Goal: Transaction & Acquisition: Purchase product/service

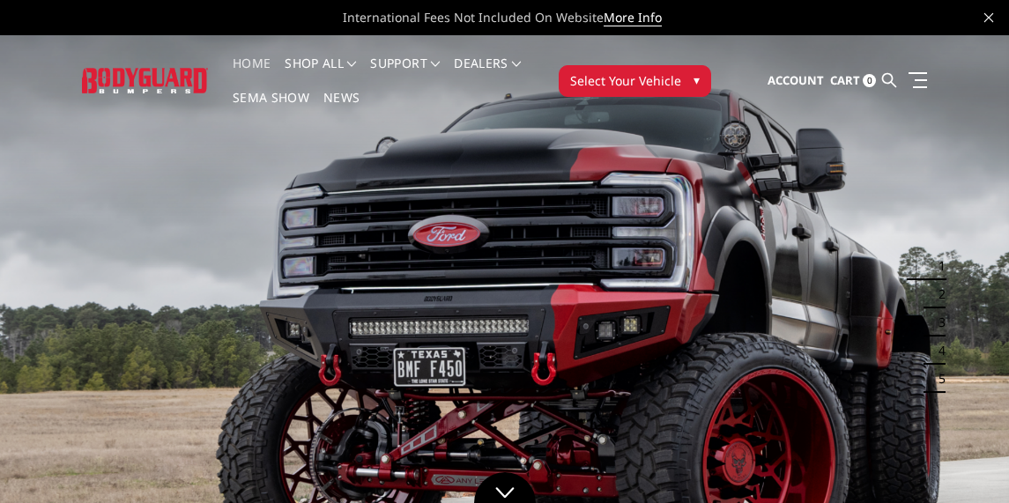
click at [643, 89] on button "Select Your Vehicle ▾" at bounding box center [634, 81] width 152 height 32
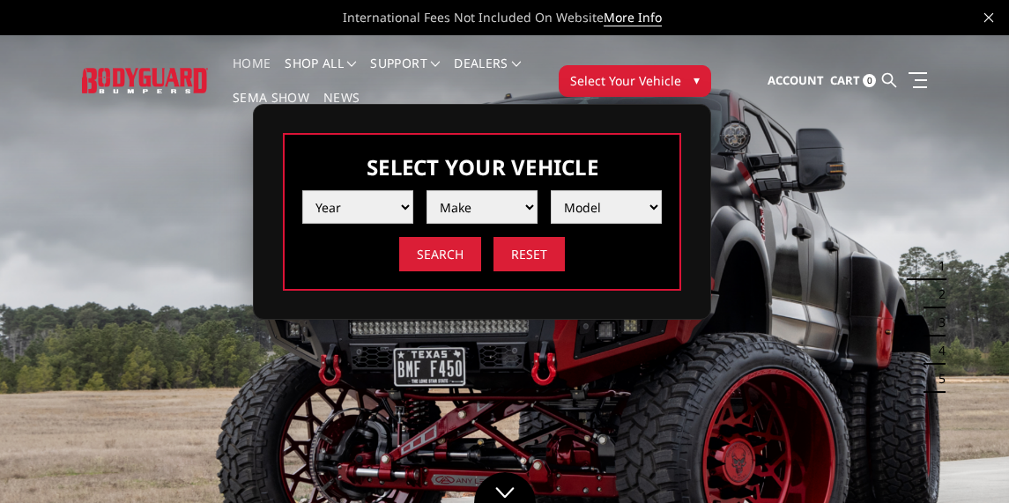
click at [384, 203] on select "Year 2025 2024 2023 2022 2021 2020 2019 2018 2017 2016 2015 2014 2013 2012 2011…" at bounding box center [357, 206] width 111 height 33
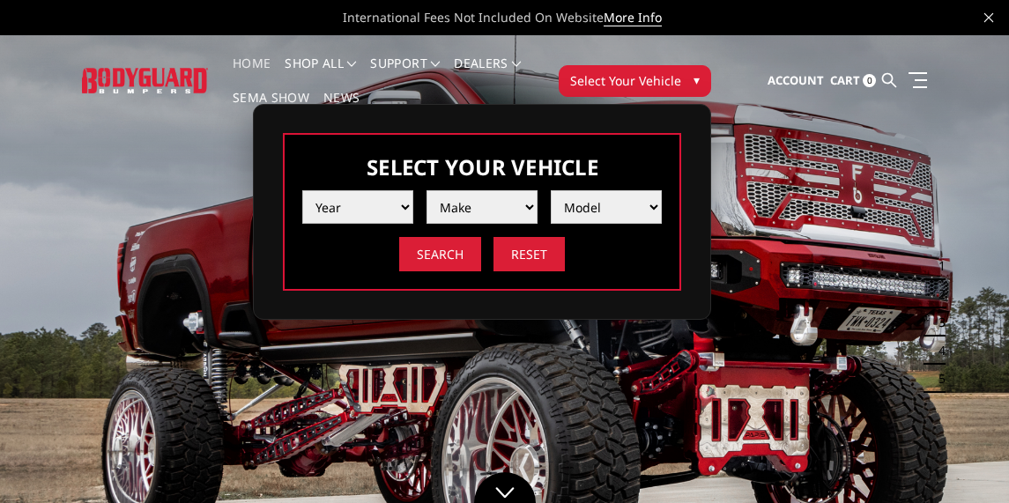
select select "yr_2024"
click at [302, 190] on select "Year 2025 2024 2023 2022 2021 2020 2019 2018 2017 2016 2015 2014 2013 2012 2011…" at bounding box center [357, 206] width 111 height 33
click at [495, 203] on select "Make Chevrolet Ford GMC Ram Toyota" at bounding box center [481, 206] width 111 height 33
select select "mk_ford"
click at [426, 190] on select "Make Chevrolet Ford GMC Ram Toyota" at bounding box center [481, 206] width 111 height 33
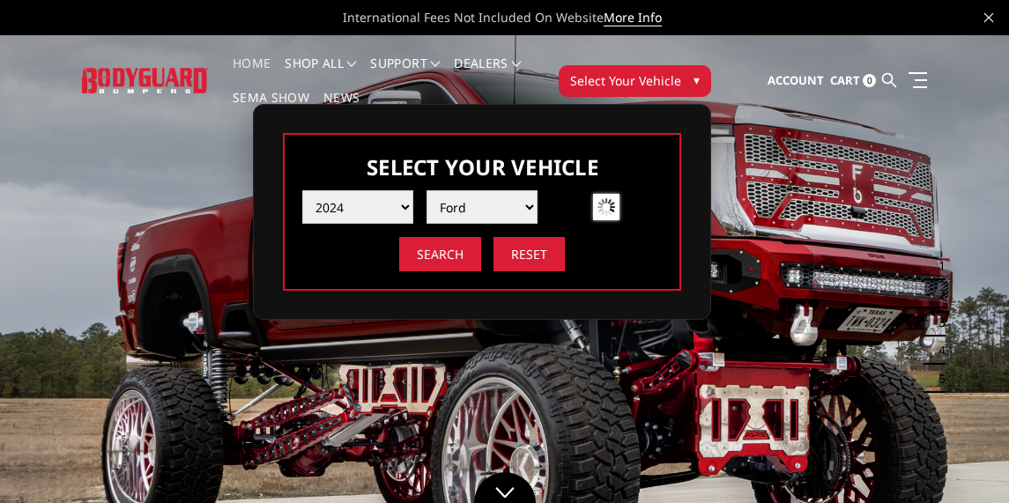
click at [600, 199] on img at bounding box center [606, 207] width 26 height 26
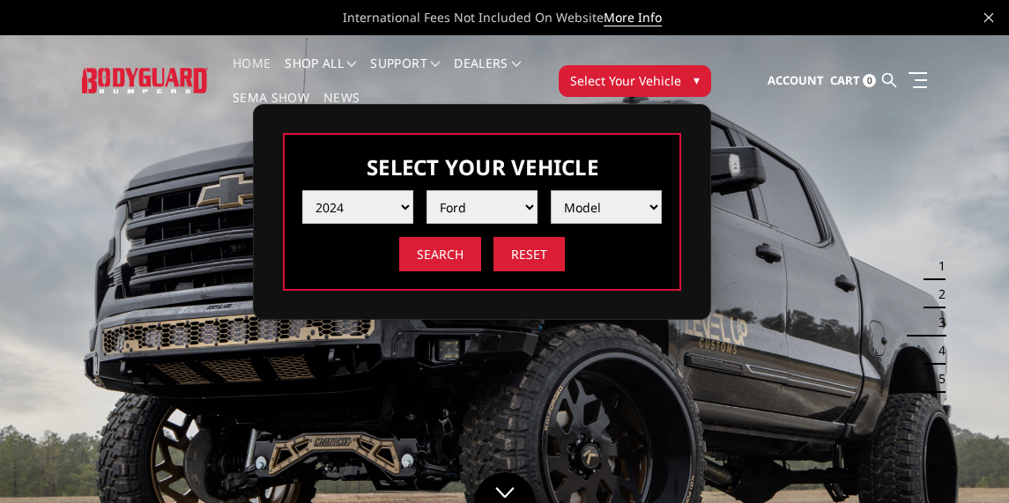
click at [602, 201] on select "Model F150 F150 Raptor F250 / F350 F450 F550" at bounding box center [606, 206] width 111 height 33
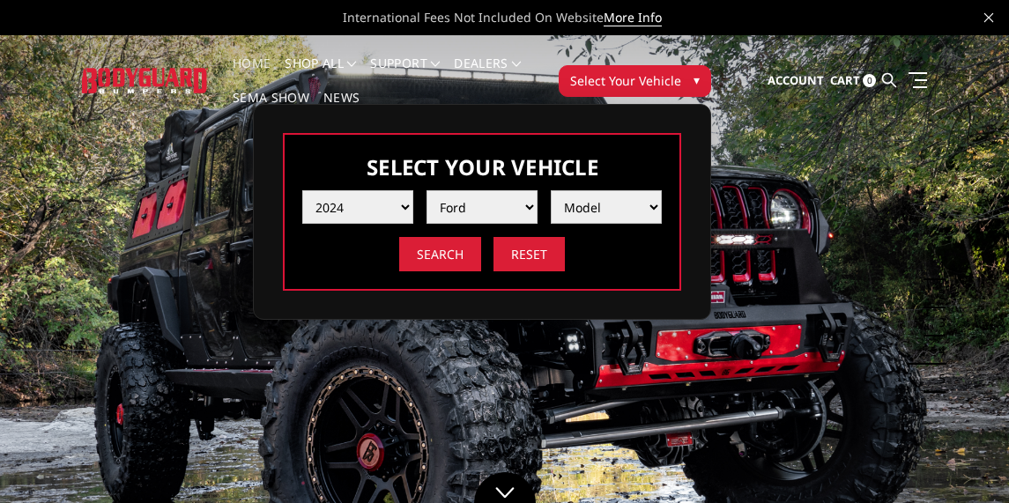
click at [628, 199] on select "Model F150 F150 Raptor F250 / F350 F450 F550" at bounding box center [606, 206] width 111 height 33
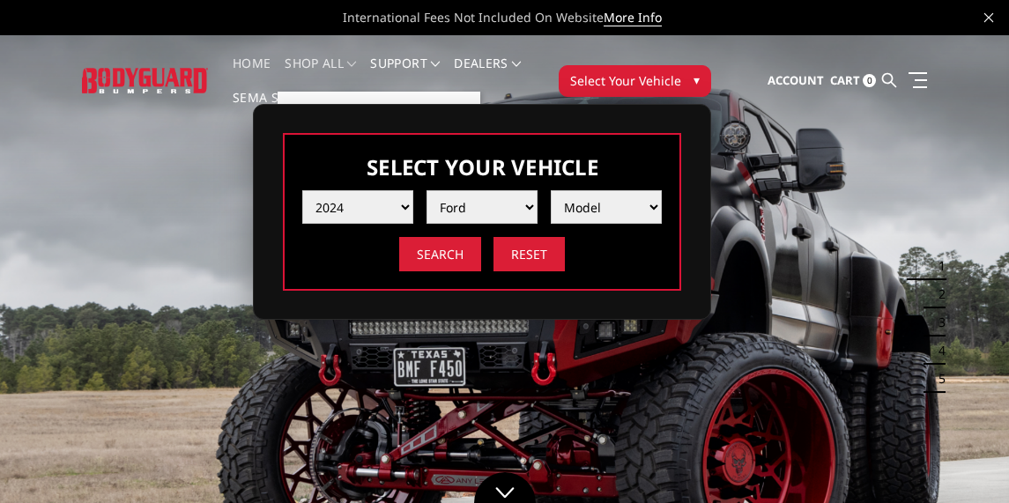
click at [319, 62] on link "shop all" at bounding box center [320, 74] width 71 height 34
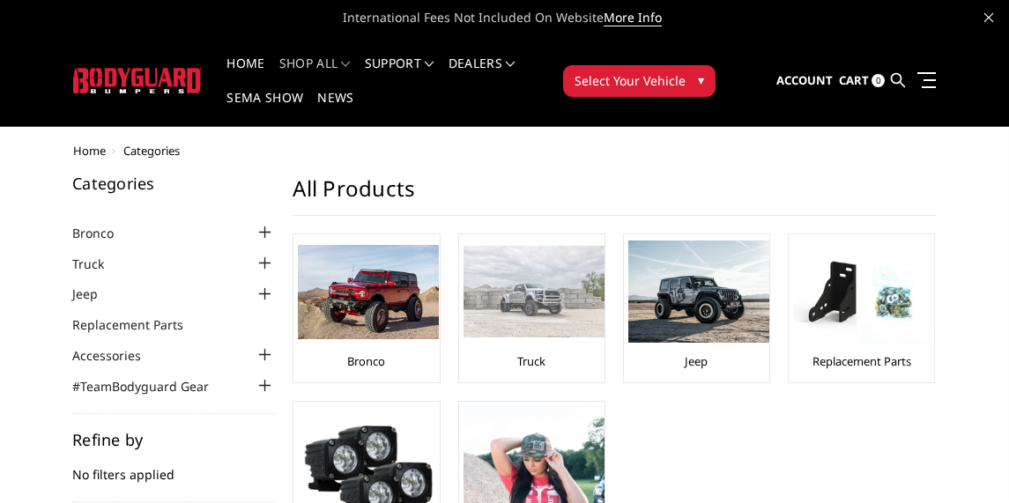
click at [530, 283] on img at bounding box center [533, 292] width 141 height 92
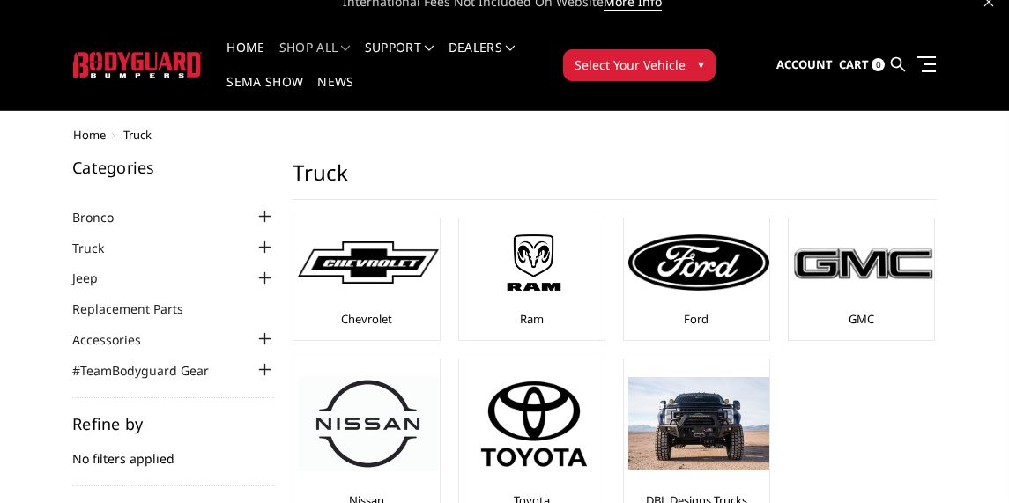
scroll to position [35, 0]
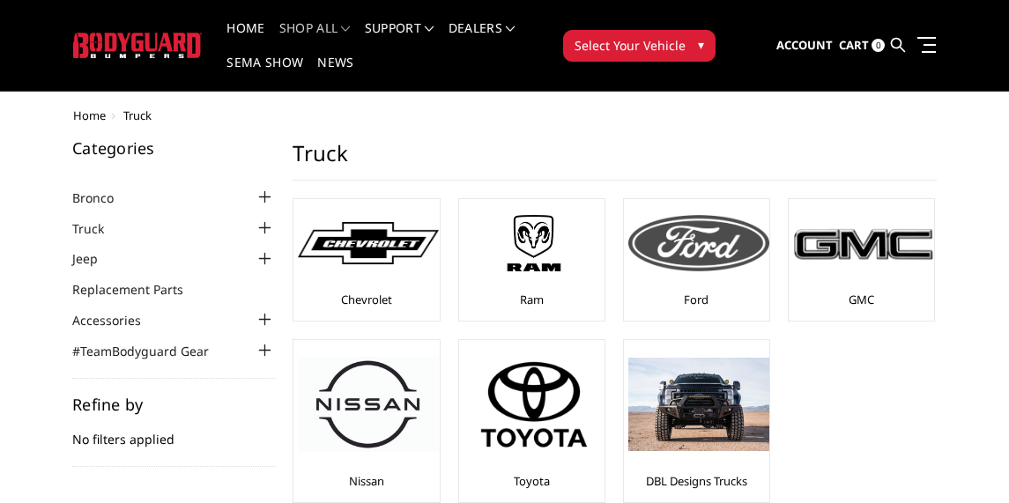
click at [721, 252] on img at bounding box center [698, 243] width 141 height 56
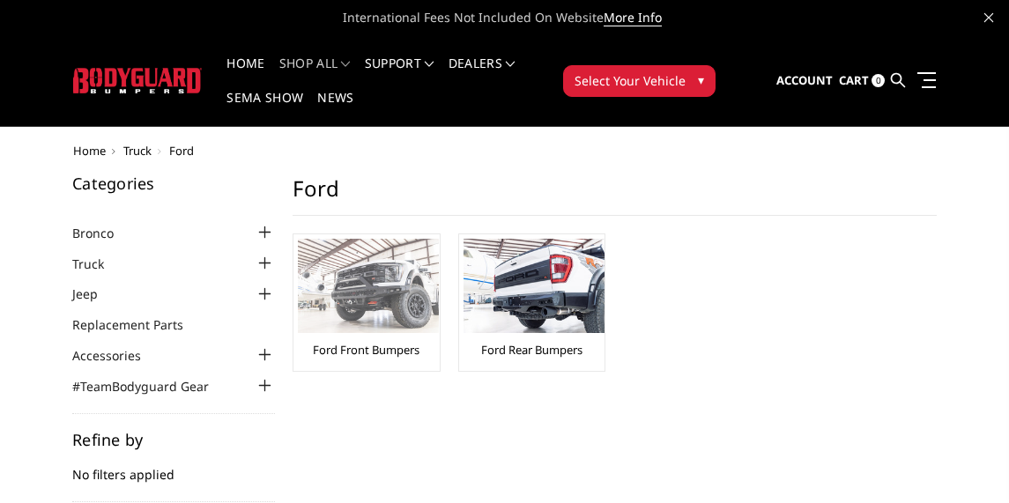
click at [401, 268] on img at bounding box center [368, 286] width 141 height 94
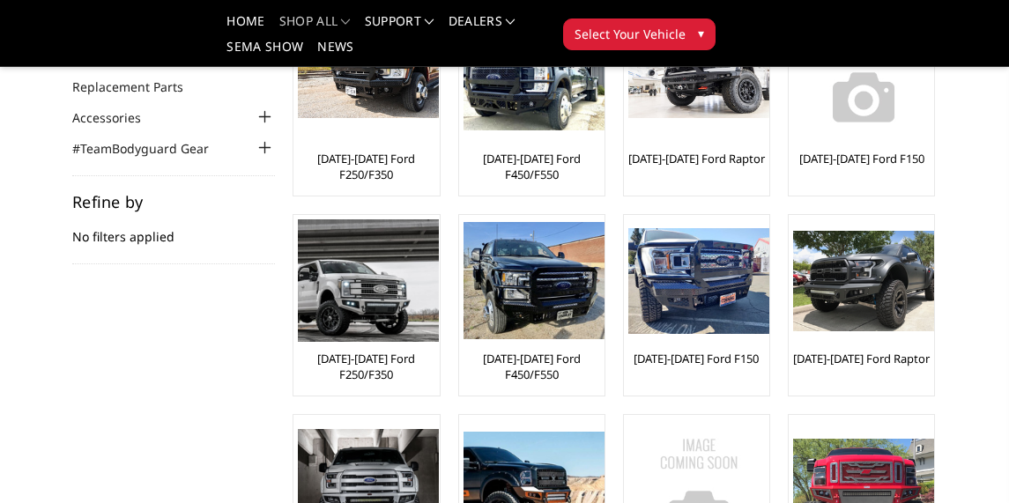
scroll to position [190, 0]
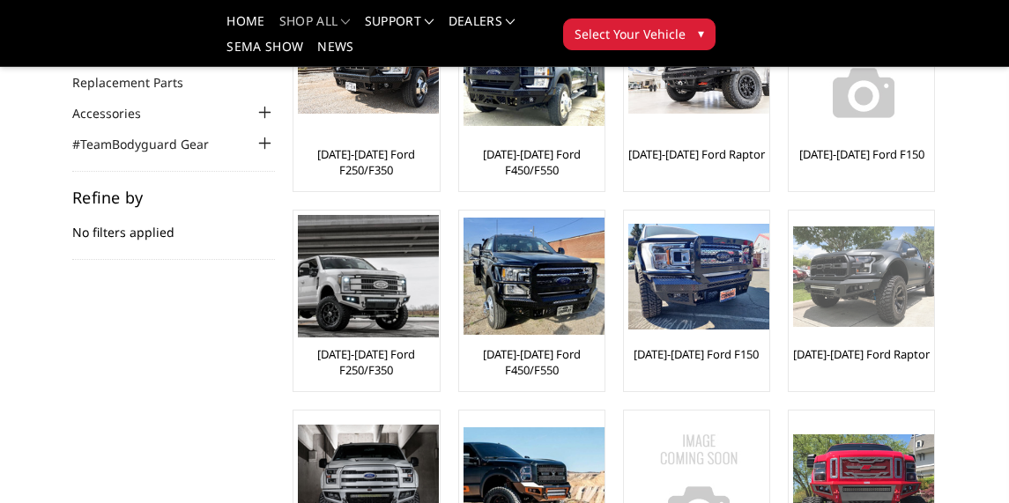
click at [888, 303] on img at bounding box center [863, 276] width 141 height 100
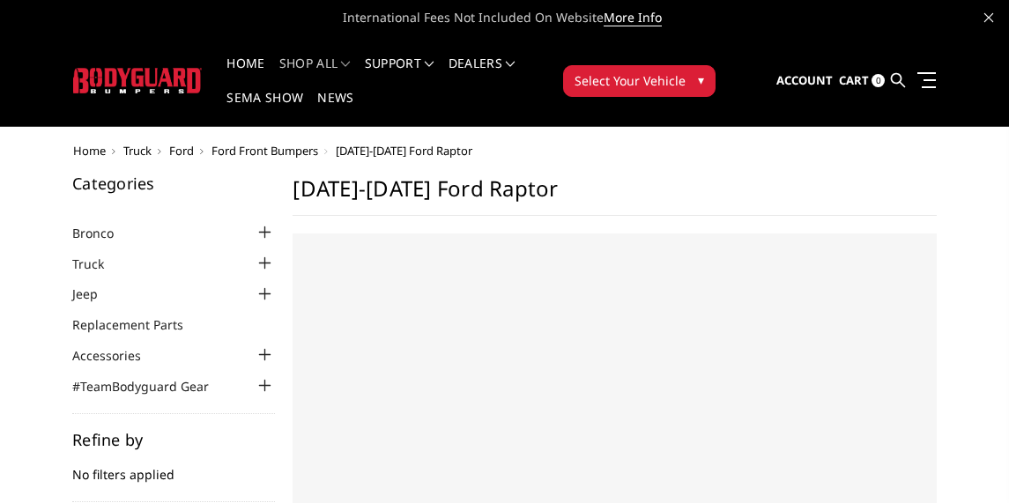
select select "US"
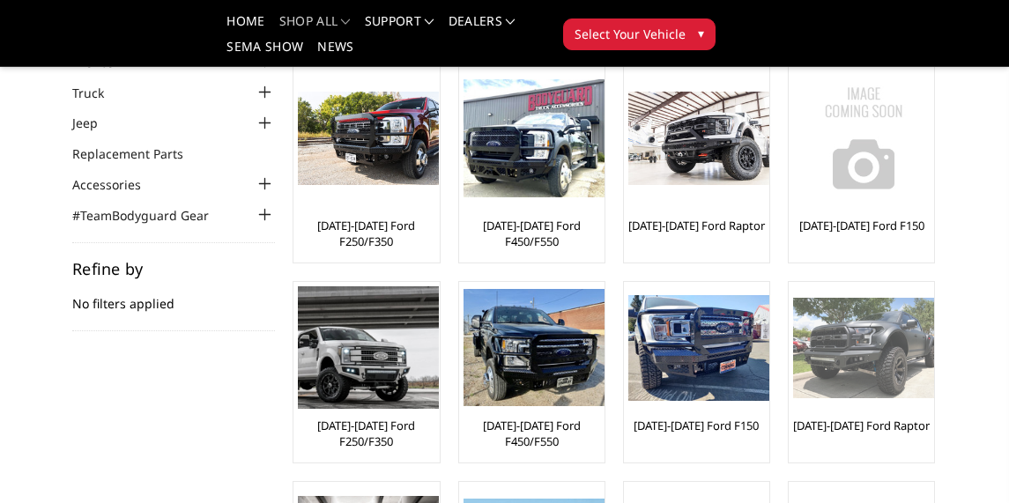
scroll to position [118, 0]
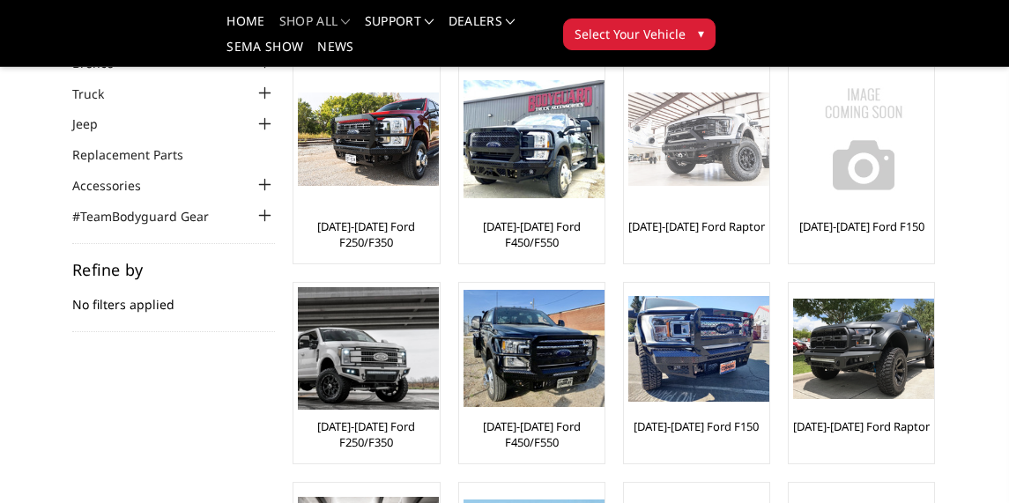
click at [699, 153] on img at bounding box center [698, 139] width 141 height 94
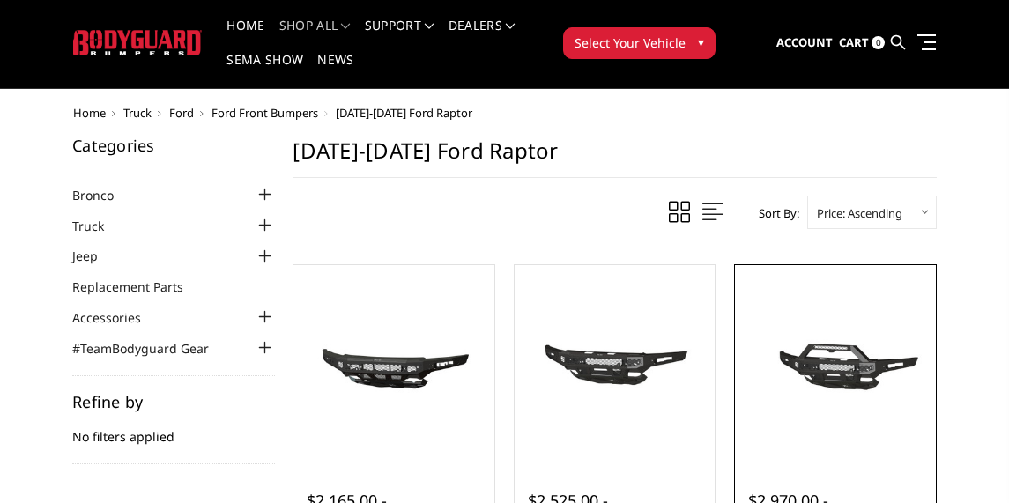
scroll to position [64, 0]
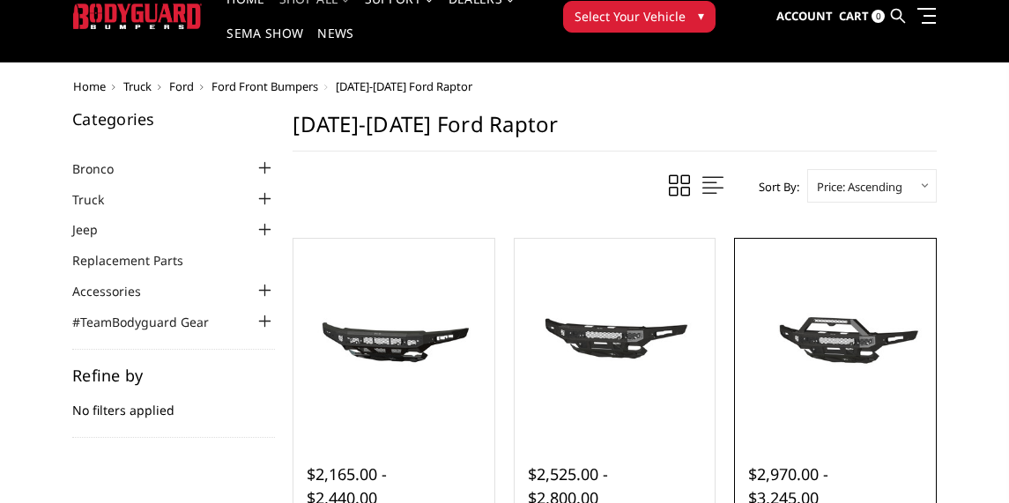
click at [865, 336] on img at bounding box center [835, 339] width 192 height 90
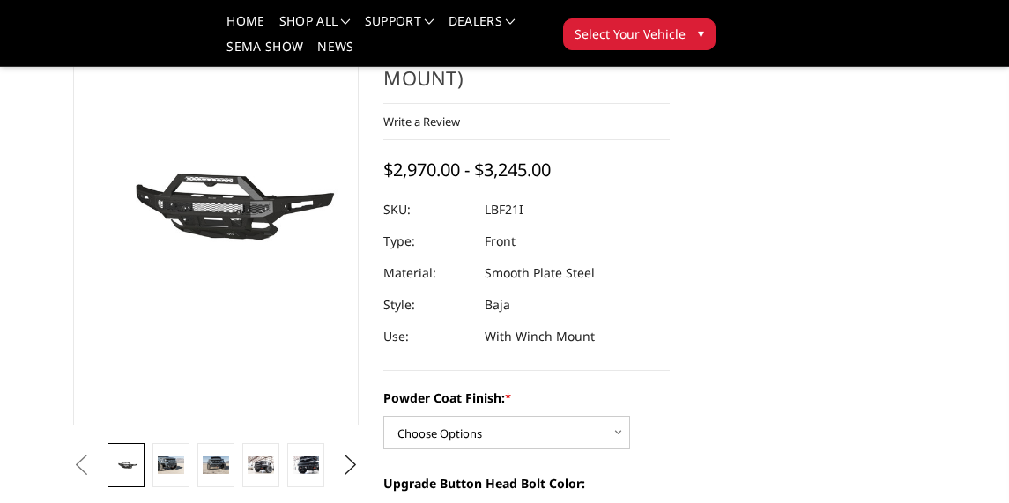
scroll to position [311, 0]
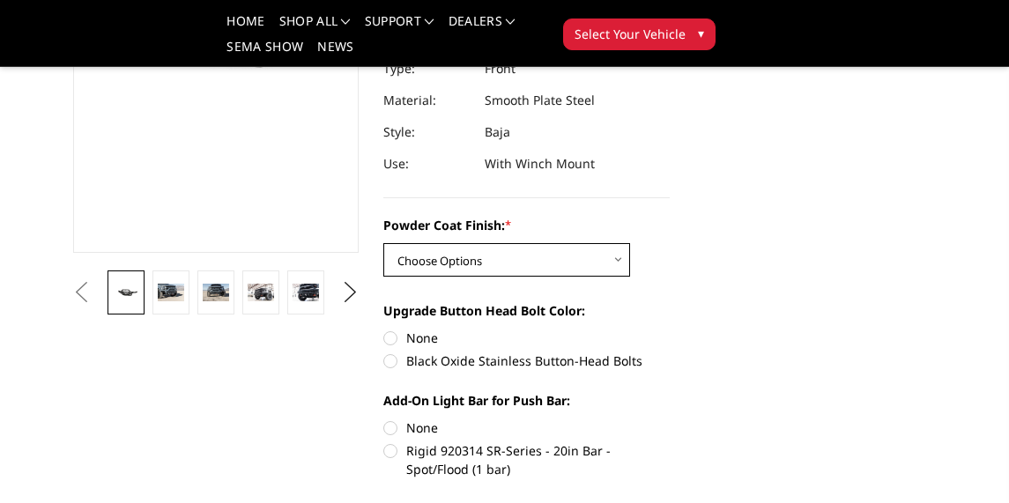
click at [552, 268] on select "Choose Options Bare Metal Texture Black Powder Coat" at bounding box center [506, 259] width 247 height 33
select select "2766"
click at [383, 243] on select "Choose Options Bare Metal Texture Black Powder Coat" at bounding box center [506, 259] width 247 height 33
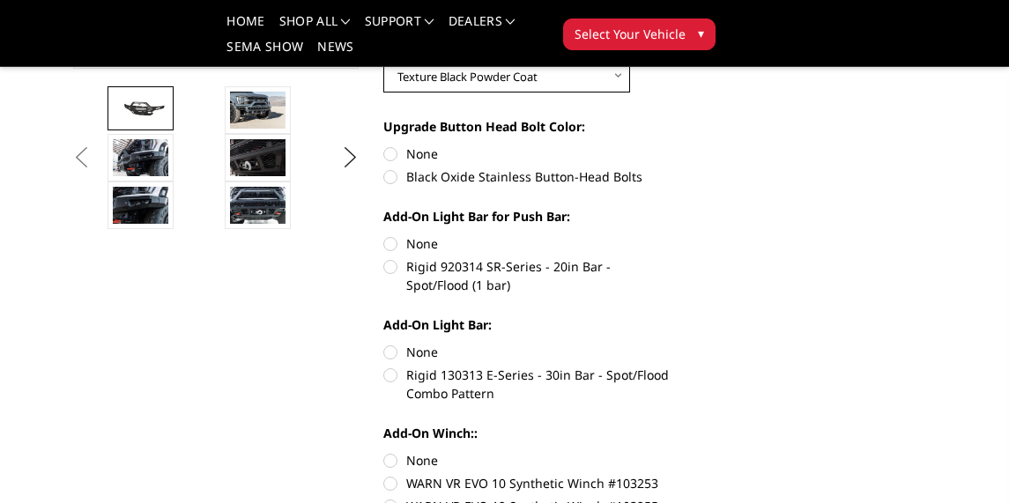
scroll to position [497, 0]
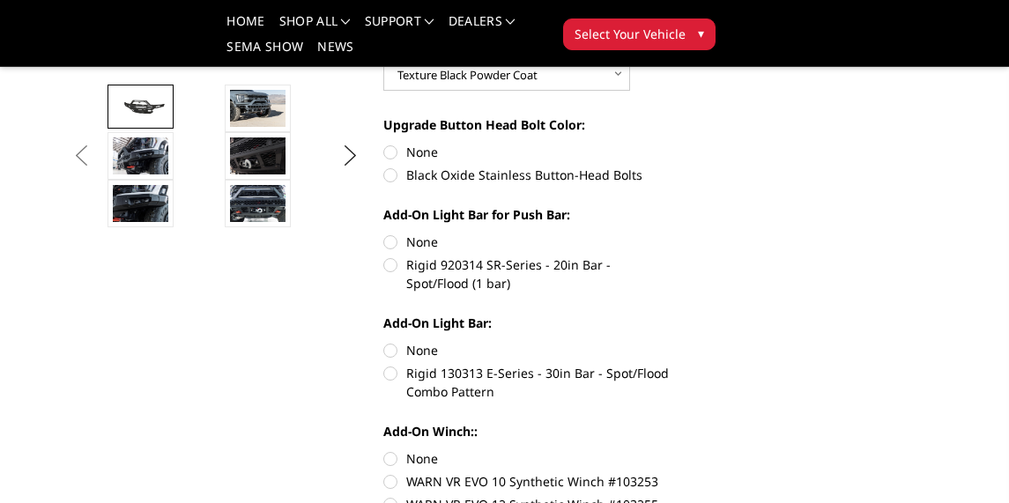
click at [391, 351] on label "None" at bounding box center [526, 350] width 286 height 18
click at [384, 342] on input "None" at bounding box center [383, 341] width 1 height 1
radio input "true"
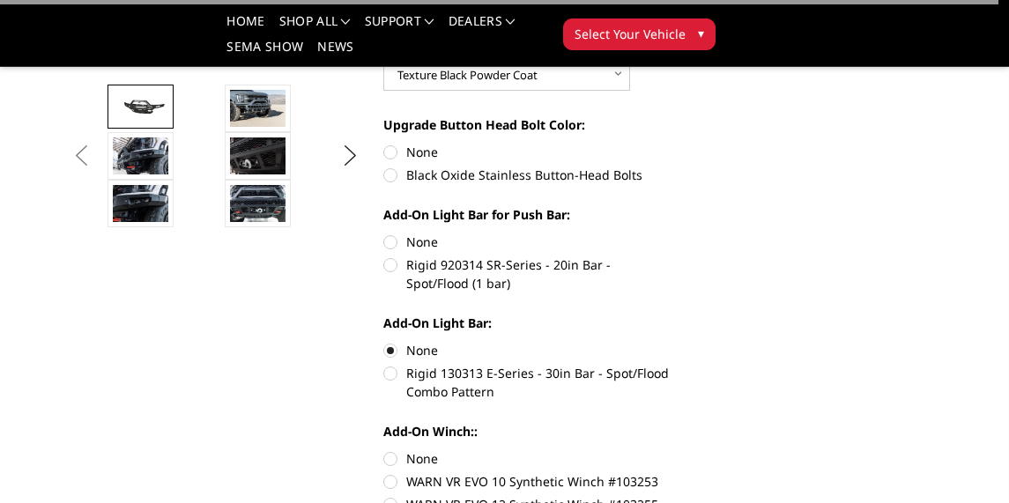
click at [387, 239] on label "None" at bounding box center [526, 242] width 286 height 18
click at [384, 233] on input "None" at bounding box center [383, 233] width 1 height 1
radio input "true"
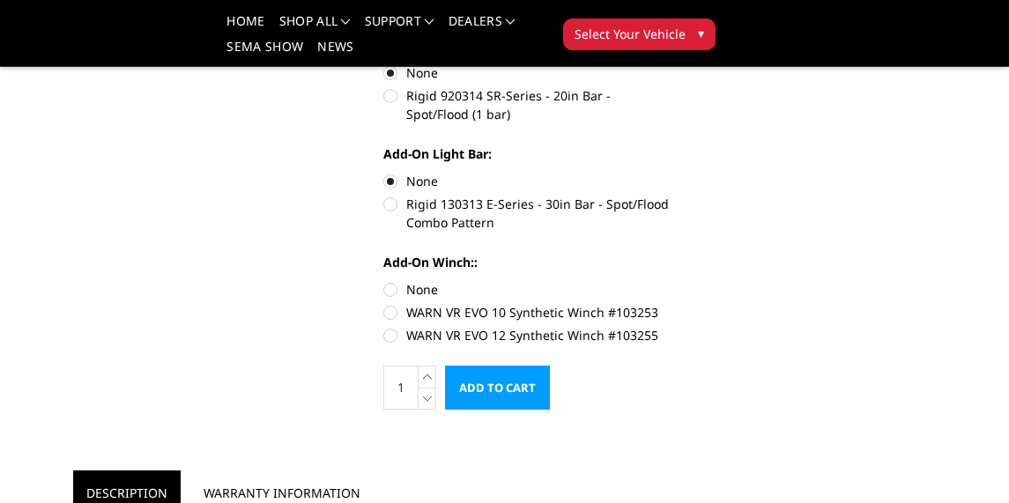
scroll to position [780, 0]
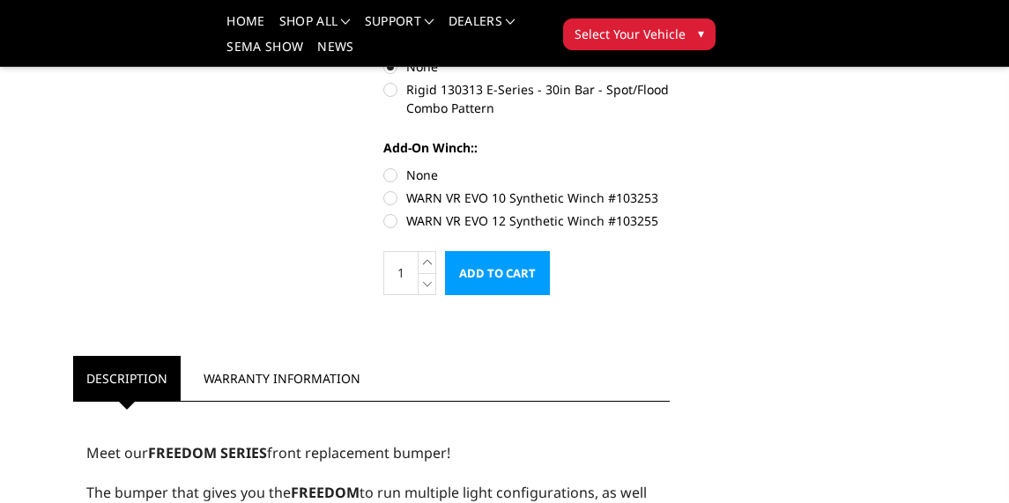
click at [392, 196] on label "WARN VR EVO 10 Synthetic Winch #103253" at bounding box center [526, 198] width 286 height 18
click at [669, 166] on input "WARN VR EVO 10 Synthetic Winch #103253" at bounding box center [669, 166] width 1 height 1
radio input "true"
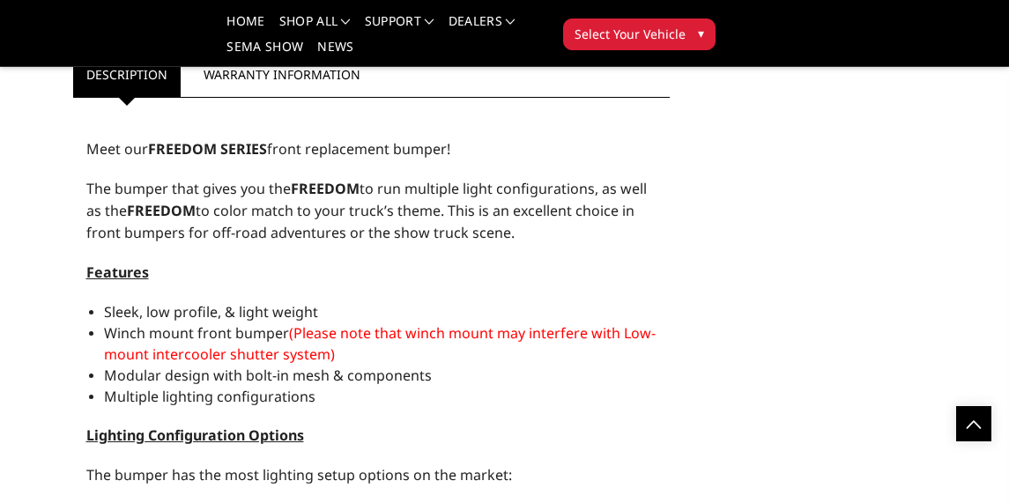
scroll to position [797, 0]
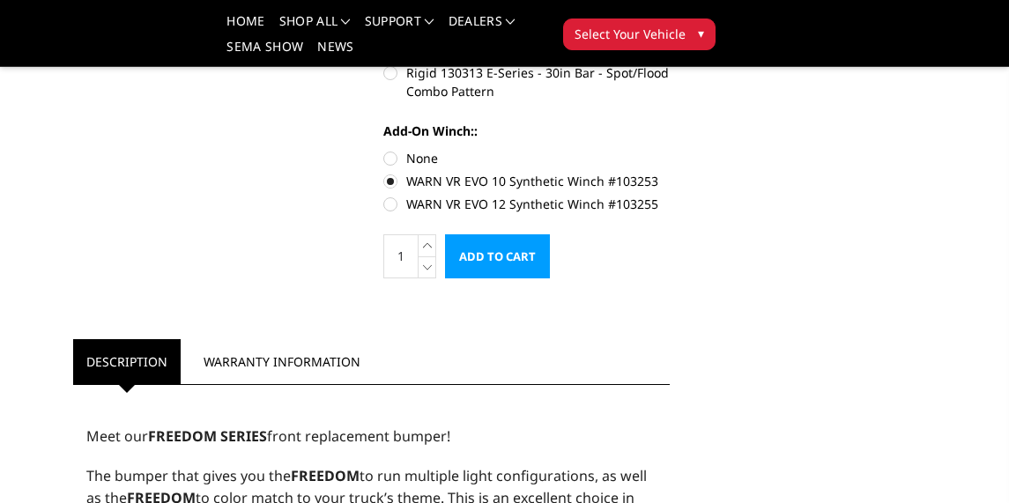
click at [393, 183] on label "WARN VR EVO 10 Synthetic Winch #103253" at bounding box center [526, 181] width 286 height 18
click at [669, 150] on input "WARN VR EVO 10 Synthetic Winch #103253" at bounding box center [669, 149] width 1 height 1
click at [394, 153] on label "None" at bounding box center [526, 158] width 286 height 18
click at [384, 150] on input "None" at bounding box center [383, 149] width 1 height 1
radio input "true"
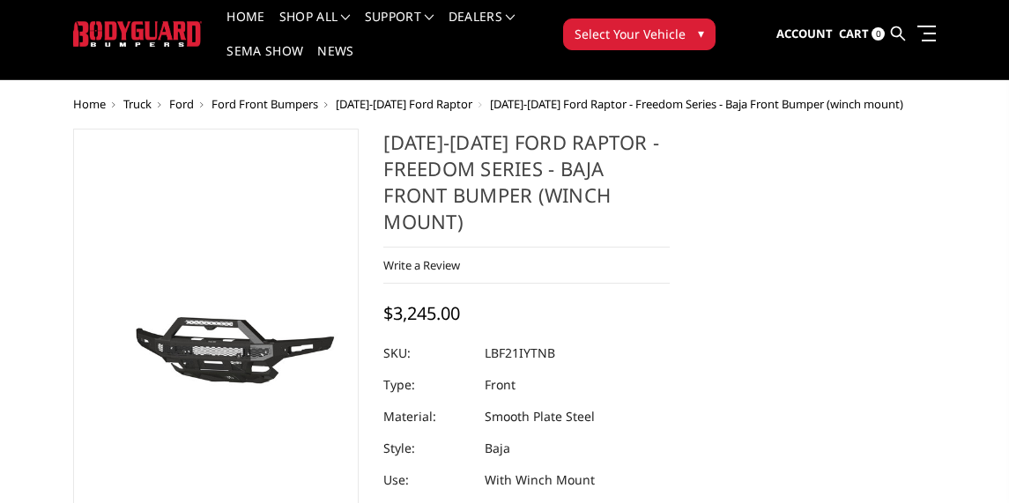
scroll to position [65, 0]
